Goal: Information Seeking & Learning: Learn about a topic

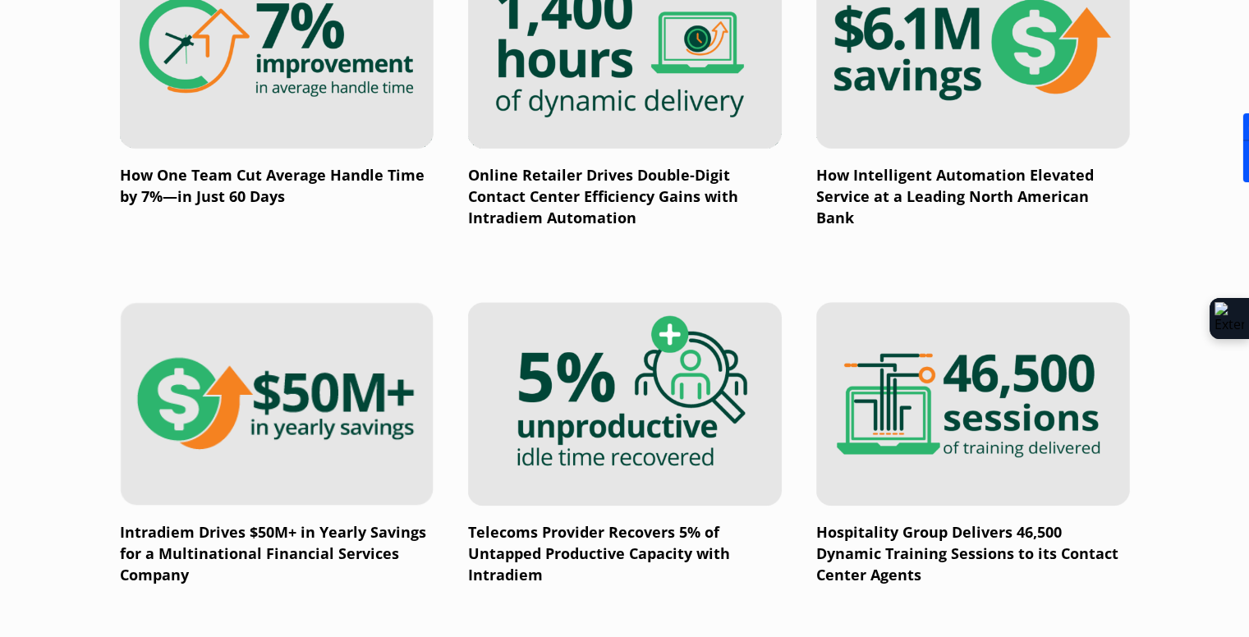
scroll to position [1188, 0]
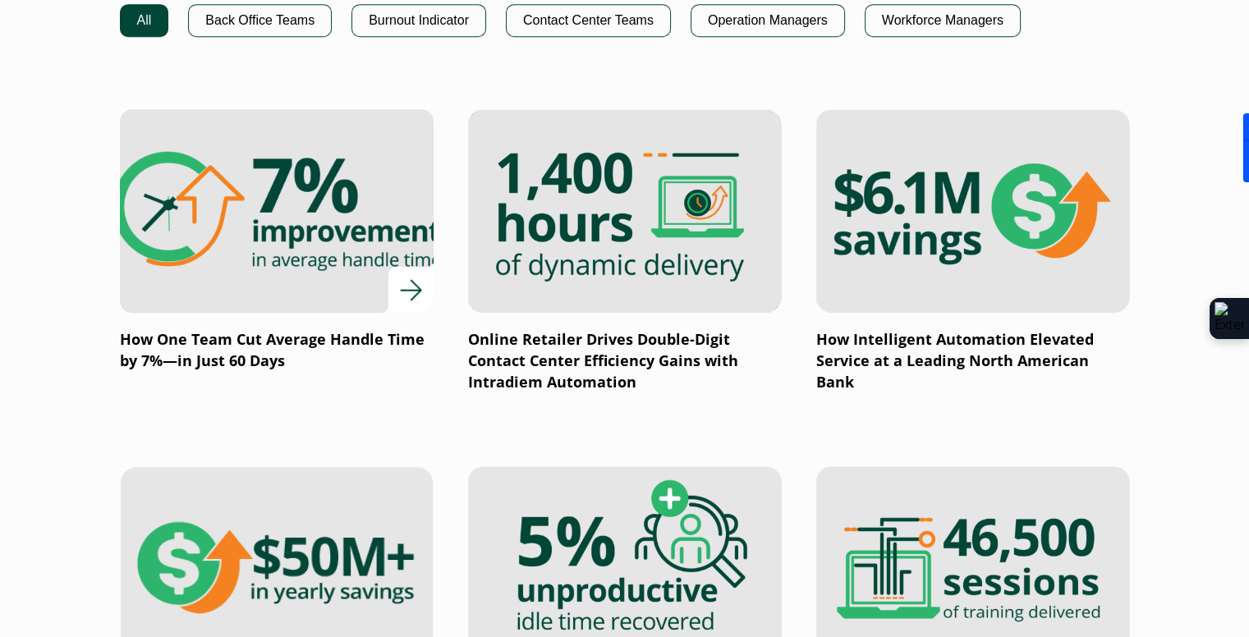
click at [295, 177] on img at bounding box center [276, 211] width 376 height 245
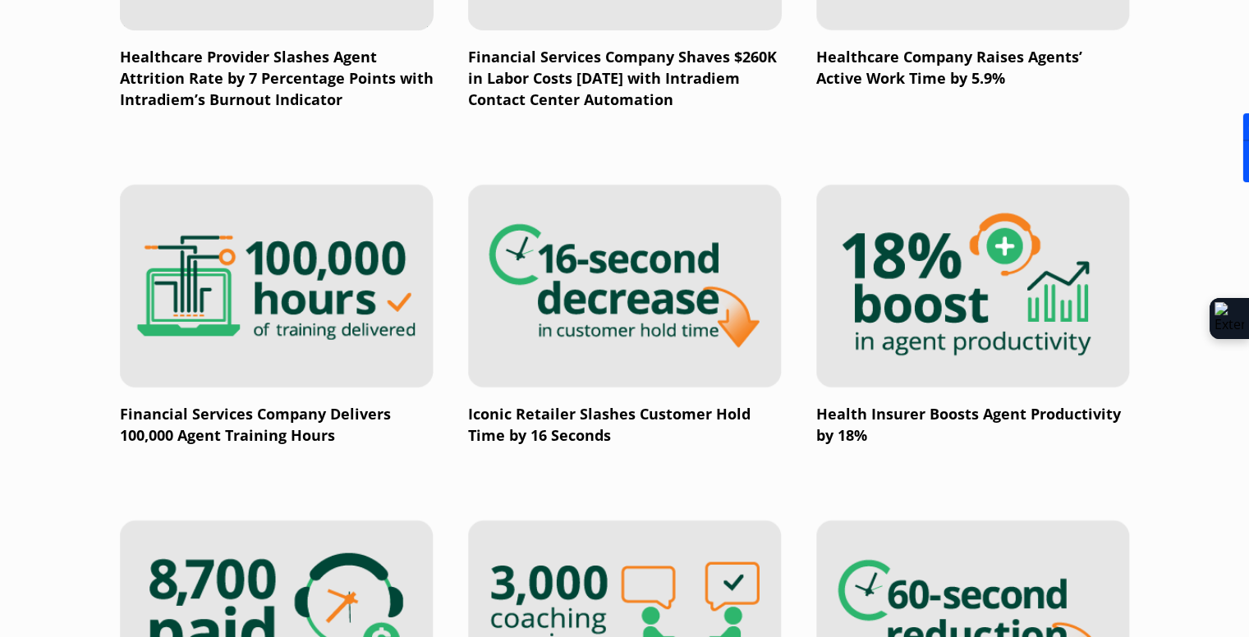
scroll to position [2256, 0]
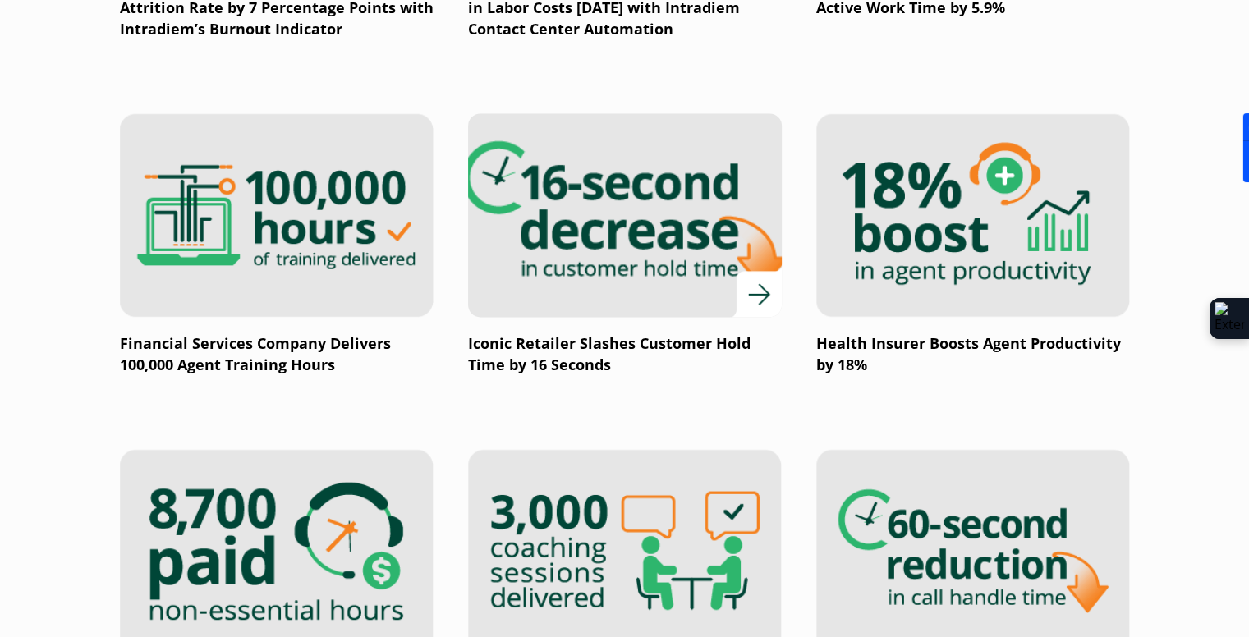
click at [522, 262] on img at bounding box center [624, 215] width 376 height 245
